Goal: Task Accomplishment & Management: Use online tool/utility

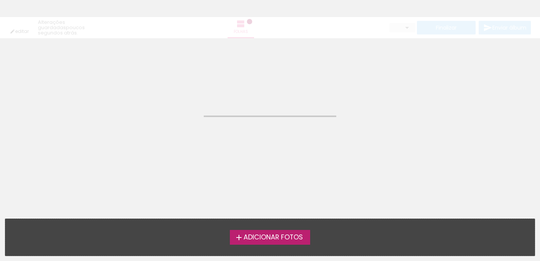
type input "Todas as fotos"
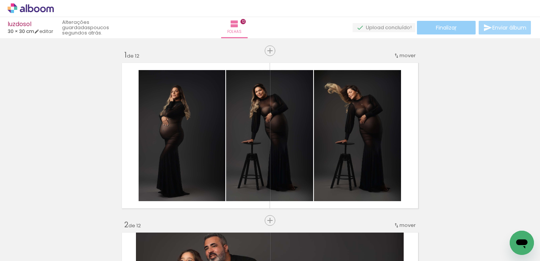
click at [453, 30] on span "Finalizar" at bounding box center [446, 27] width 21 height 5
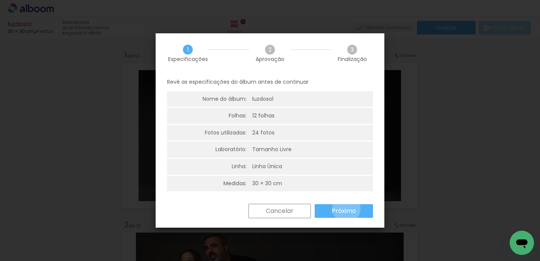
click at [0, 0] on slot "Próximo" at bounding box center [0, 0] width 0 height 0
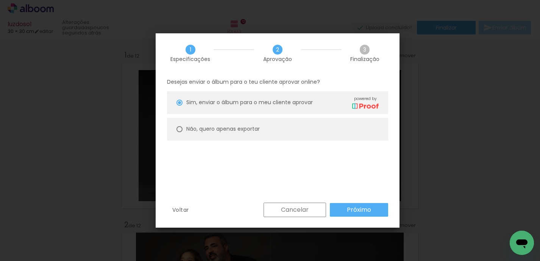
click at [0, 0] on slot "Próximo" at bounding box center [0, 0] width 0 height 0
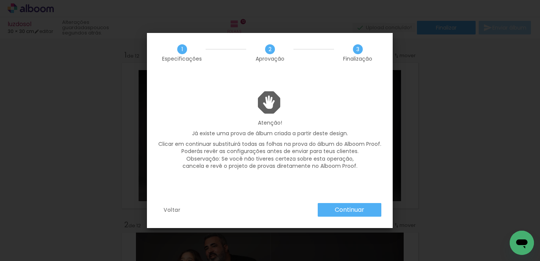
click at [0, 0] on slot "Continuar" at bounding box center [0, 0] width 0 height 0
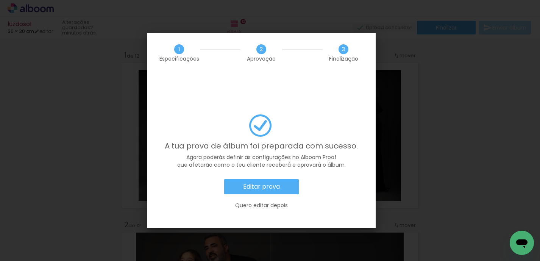
click at [0, 0] on slot "Quero editar depois" at bounding box center [0, 0] width 0 height 0
